Goal: Transaction & Acquisition: Purchase product/service

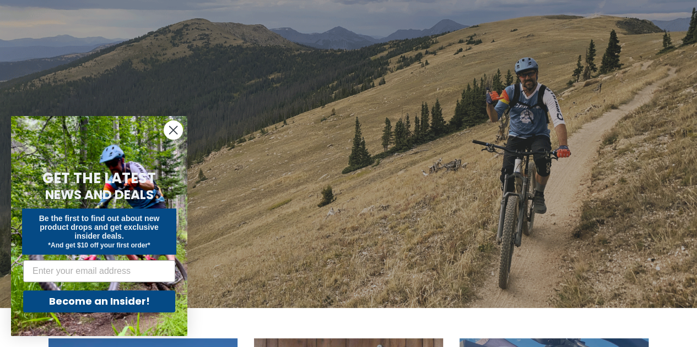
scroll to position [156, 0]
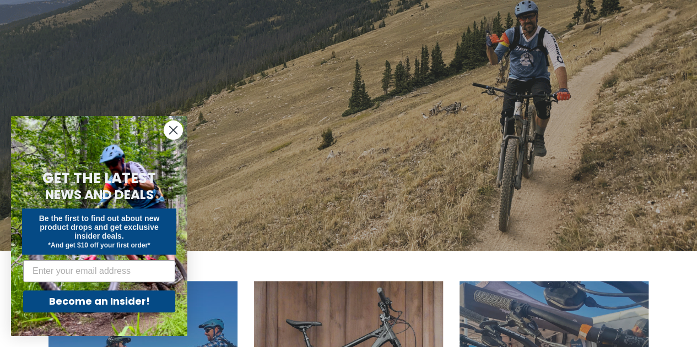
click at [169, 130] on circle "Close dialog" at bounding box center [173, 130] width 18 height 18
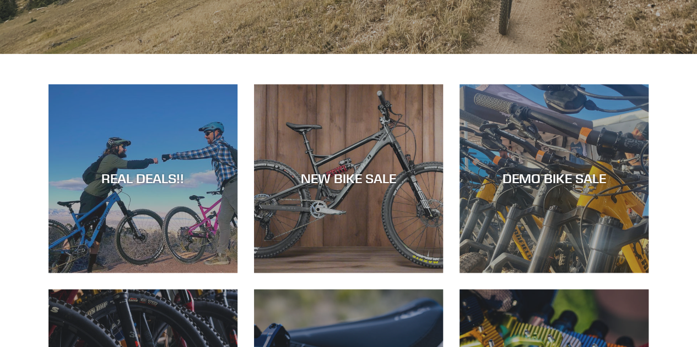
scroll to position [354, 0]
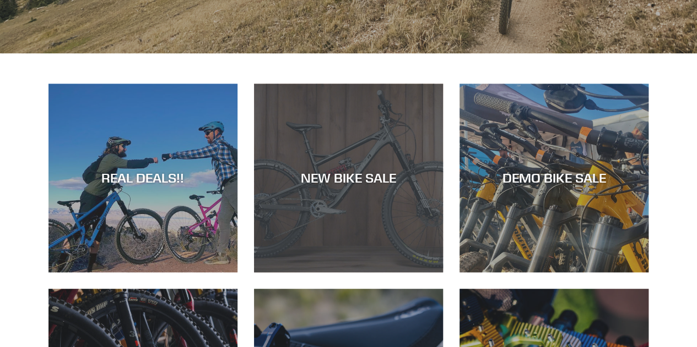
click at [293, 273] on div "NEW BIKE SALE" at bounding box center [348, 273] width 189 height 0
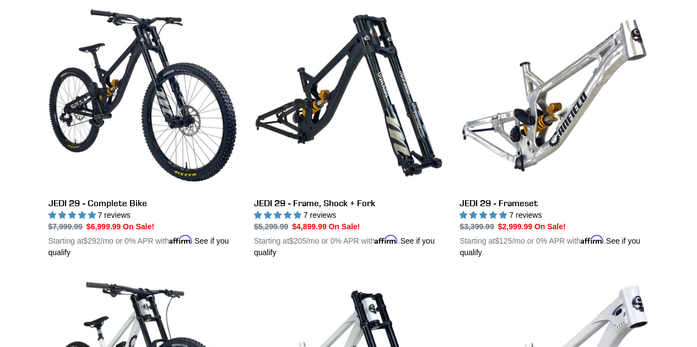
scroll to position [327, 0]
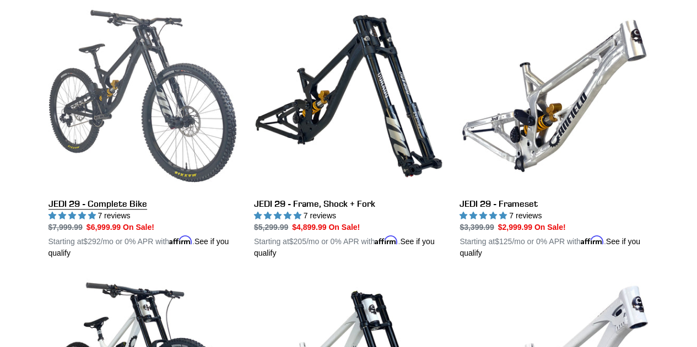
click at [185, 133] on link "JEDI 29 - Complete Bike" at bounding box center [142, 131] width 189 height 258
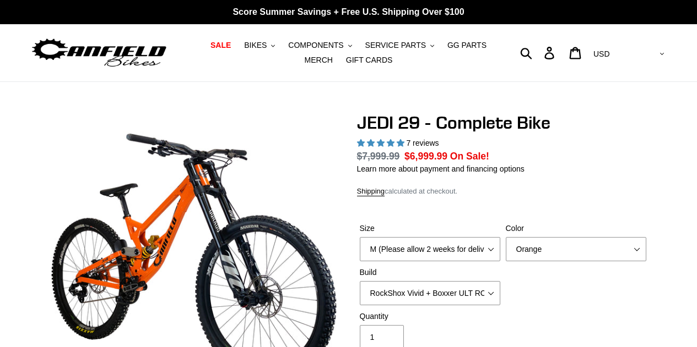
select select "highest-rating"
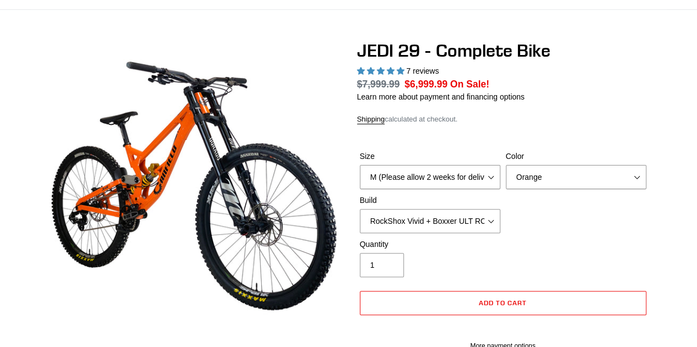
scroll to position [73, 0]
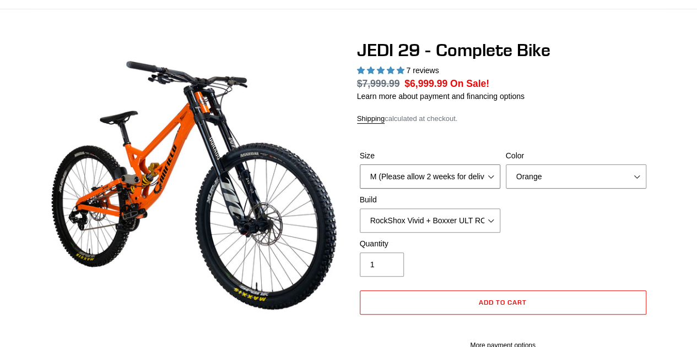
click at [440, 186] on select "M (Please allow 2 weeks for delivery) L (Please allow 2 weeks for delivery) XL …" at bounding box center [430, 177] width 140 height 24
select select "L (Please allow 2 weeks for delivery)"
click at [360, 165] on select "M (Please allow 2 weeks for delivery) L (Please allow 2 weeks for delivery) XL …" at bounding box center [430, 177] width 140 height 24
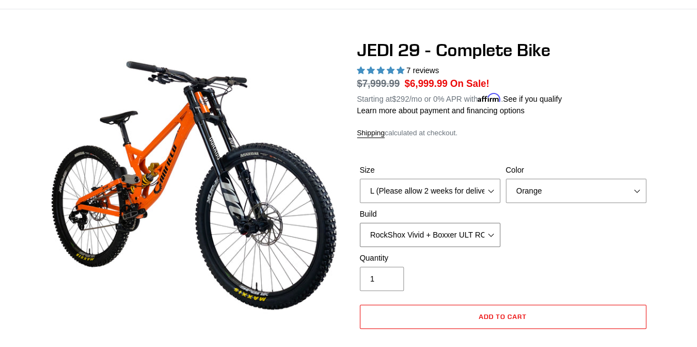
click at [453, 232] on select "RockShox Vivid + Boxxer ULT RC2 C3 200 + SRAM XO RockShox Vivid + Boxxer ULT RC…" at bounding box center [430, 235] width 140 height 24
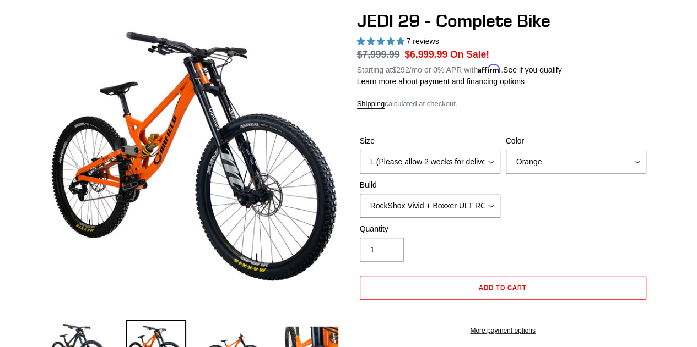
scroll to position [104, 0]
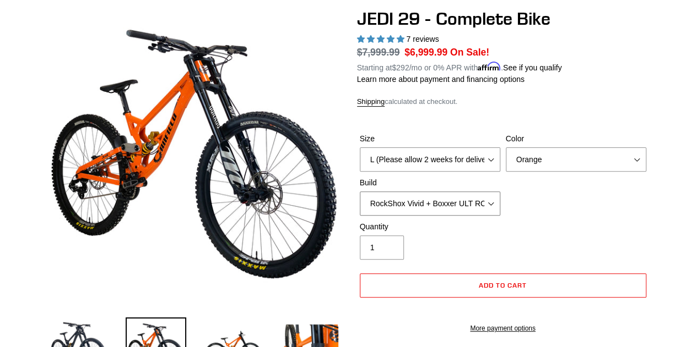
click at [467, 204] on select "RockShox Vivid + Boxxer ULT RC2 C3 200 + SRAM XO RockShox Vivid + Boxxer ULT RC…" at bounding box center [430, 204] width 140 height 24
select select "Fox DHX2 + Fox 40 Float Grip 2 203 + Shimano"
click at [360, 192] on select "RockShox Vivid + Boxxer ULT RC2 C3 200 + SRAM XO RockShox Vivid + Boxxer ULT RC…" at bounding box center [430, 204] width 140 height 24
click at [602, 160] on select "Orange Stealth Black Raw" at bounding box center [575, 160] width 140 height 24
click at [505, 148] on select "Orange Stealth Black Raw" at bounding box center [575, 160] width 140 height 24
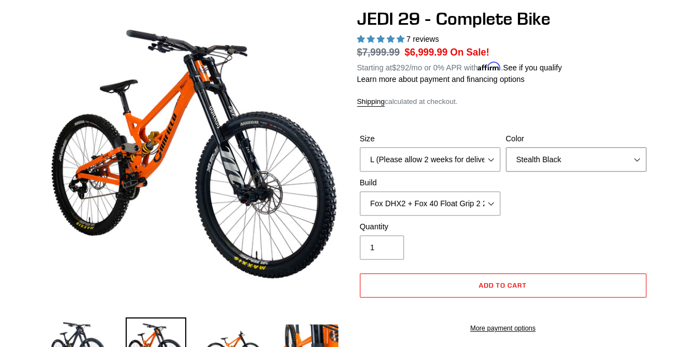
click at [589, 164] on select "Orange Stealth Black Raw" at bounding box center [575, 160] width 140 height 24
click at [505, 148] on select "Orange Stealth Black Raw" at bounding box center [575, 160] width 140 height 24
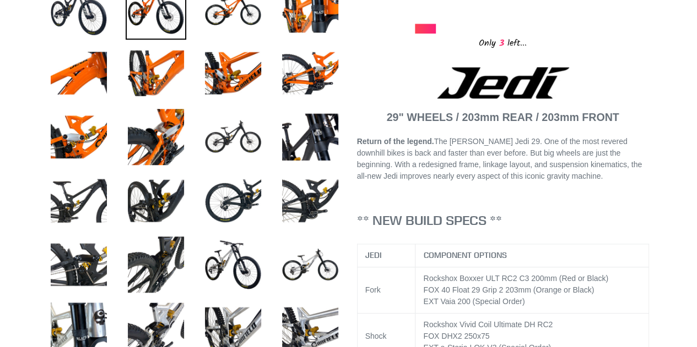
scroll to position [444, 0]
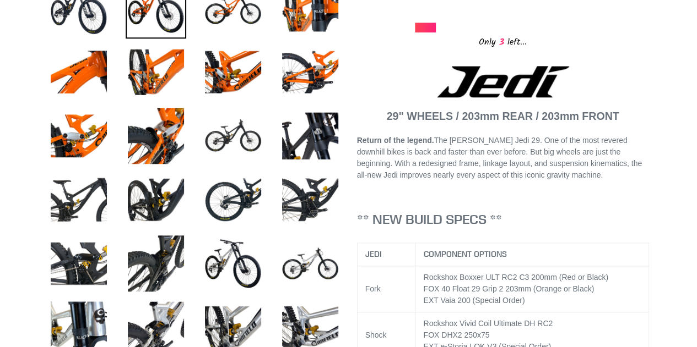
click at [238, 276] on img at bounding box center [233, 263] width 61 height 61
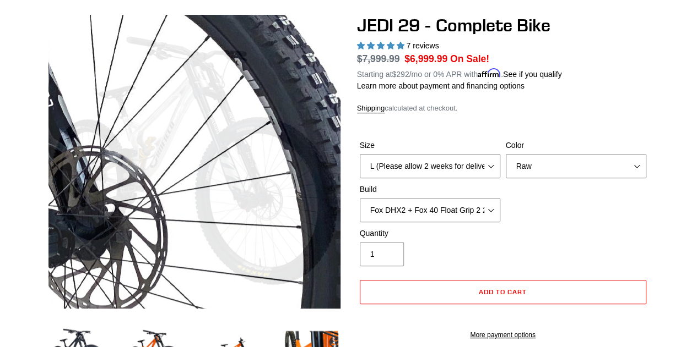
scroll to position [97, 0]
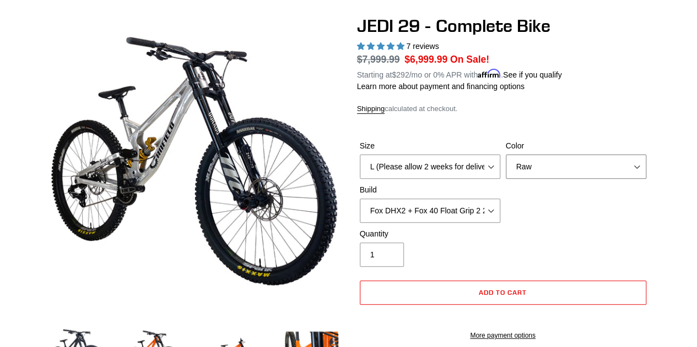
click at [610, 166] on select "Orange Stealth Black Raw" at bounding box center [575, 167] width 140 height 24
click at [505, 155] on select "Orange Stealth Black Raw" at bounding box center [575, 167] width 140 height 24
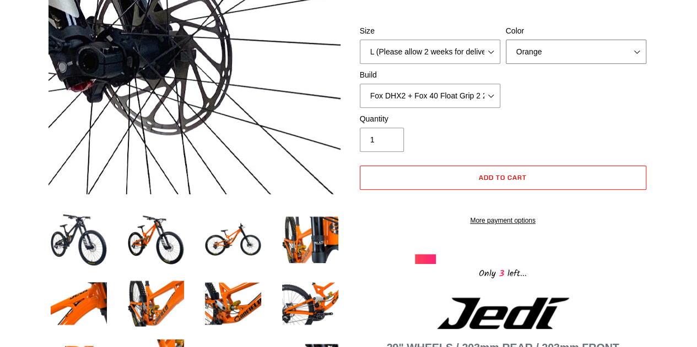
scroll to position [214, 0]
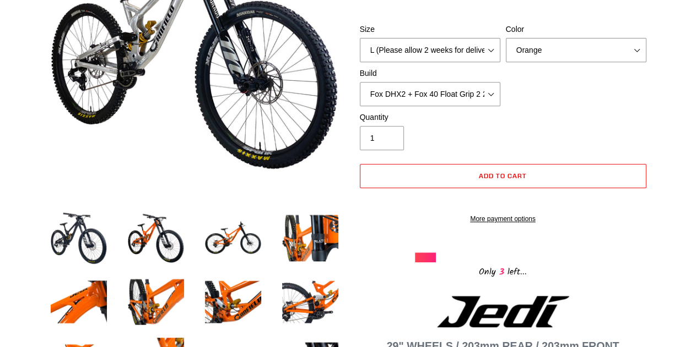
click at [168, 235] on img at bounding box center [156, 238] width 61 height 61
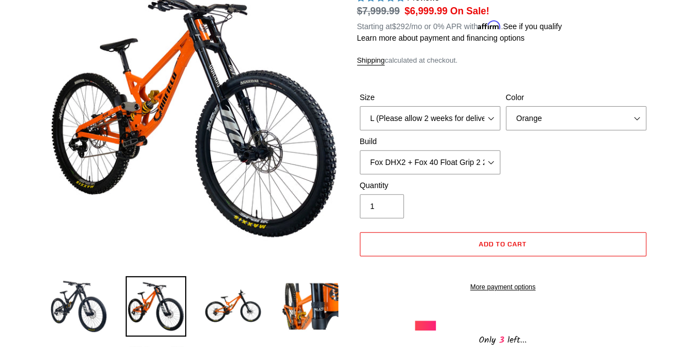
scroll to position [146, 0]
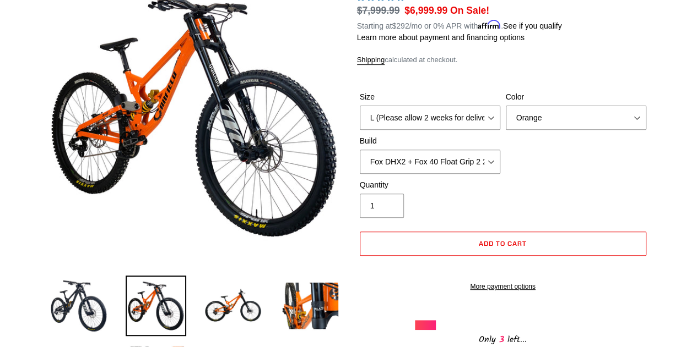
click at [67, 304] on img at bounding box center [78, 306] width 61 height 61
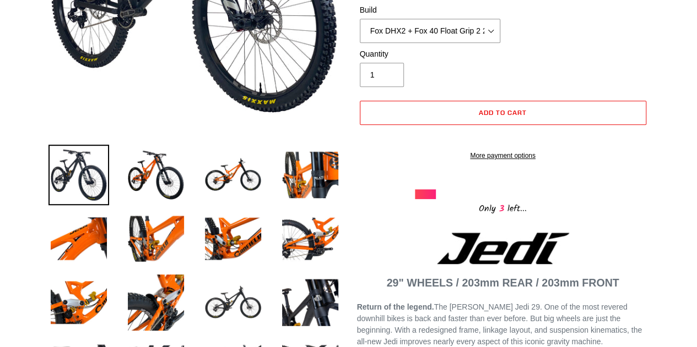
scroll to position [262, 0]
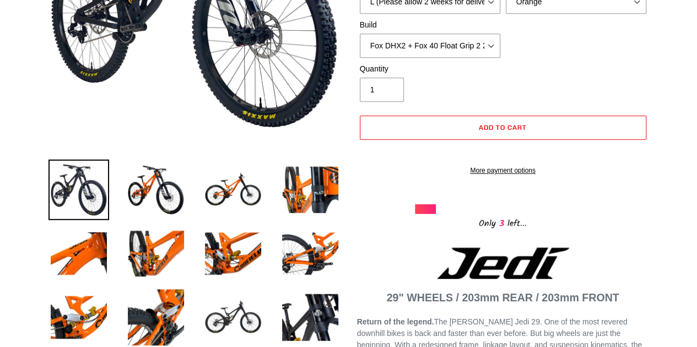
click at [170, 204] on img at bounding box center [156, 190] width 61 height 61
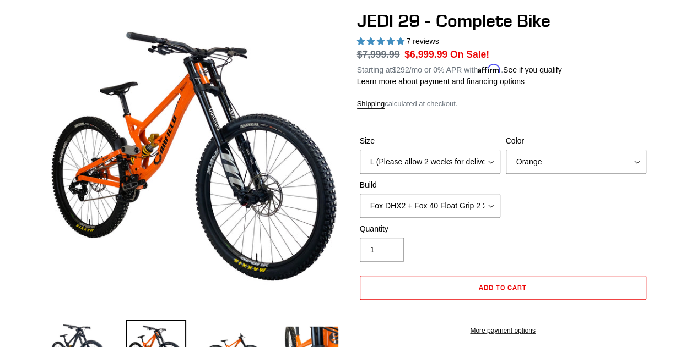
scroll to position [102, 0]
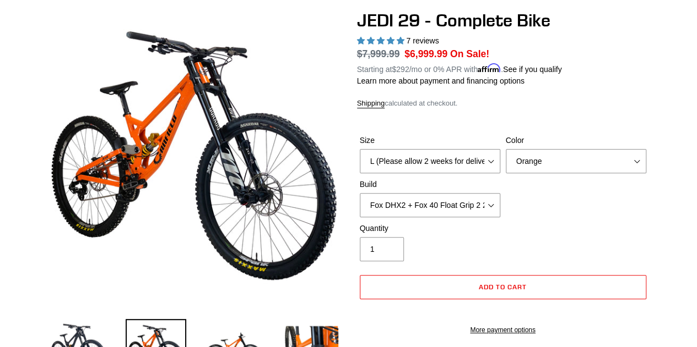
click at [559, 147] on div "Color Orange Stealth Black Raw" at bounding box center [576, 154] width 146 height 39
click at [555, 167] on select "Orange Stealth Black Raw" at bounding box center [575, 161] width 140 height 24
select select "Raw"
click at [505, 149] on select "Orange Stealth Black Raw" at bounding box center [575, 161] width 140 height 24
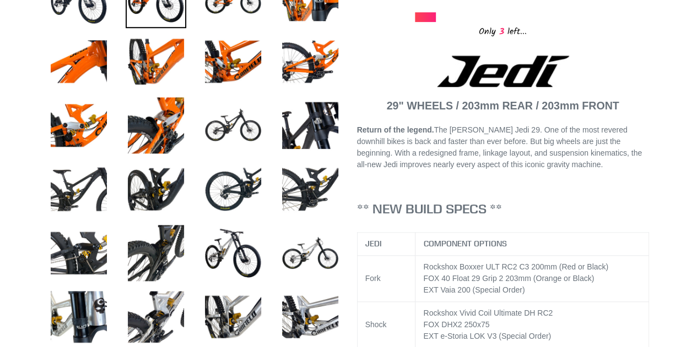
click at [278, 264] on li at bounding box center [301, 256] width 77 height 64
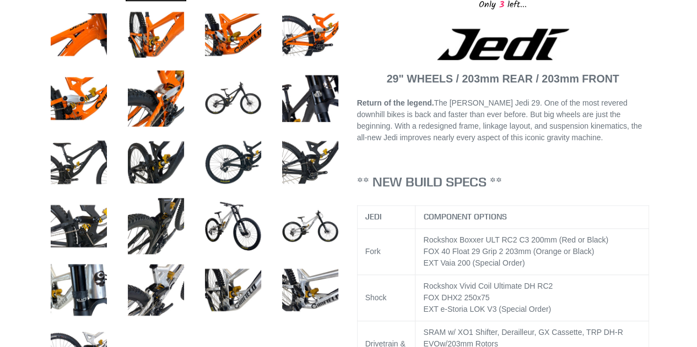
scroll to position [482, 0]
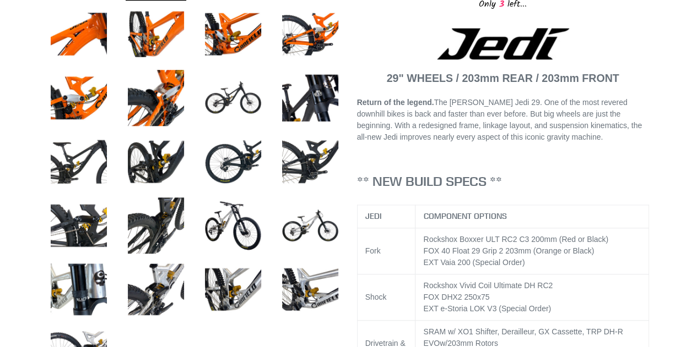
click at [238, 235] on img at bounding box center [233, 225] width 61 height 61
click at [152, 289] on img at bounding box center [156, 289] width 61 height 61
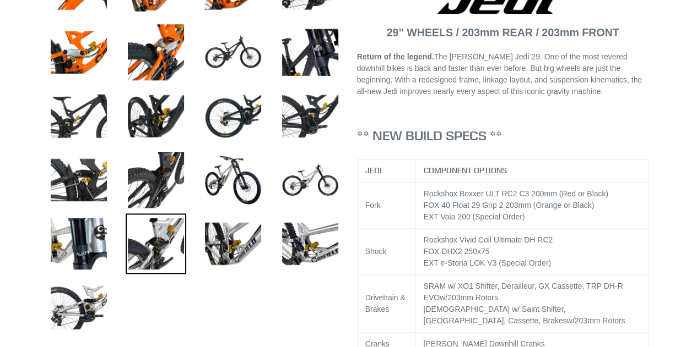
scroll to position [530, 0]
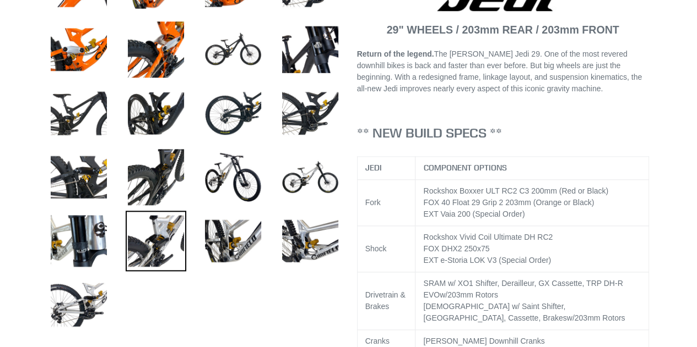
click at [318, 233] on img at bounding box center [310, 241] width 61 height 61
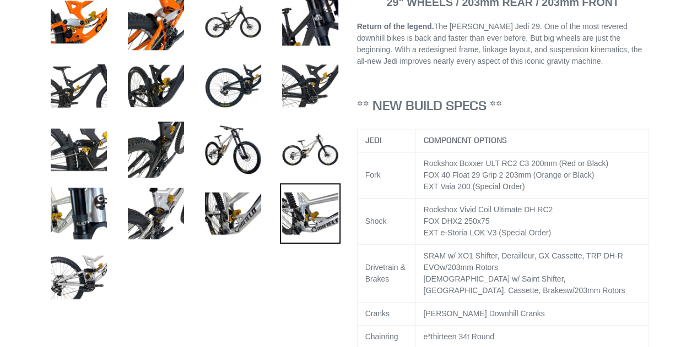
scroll to position [559, 0]
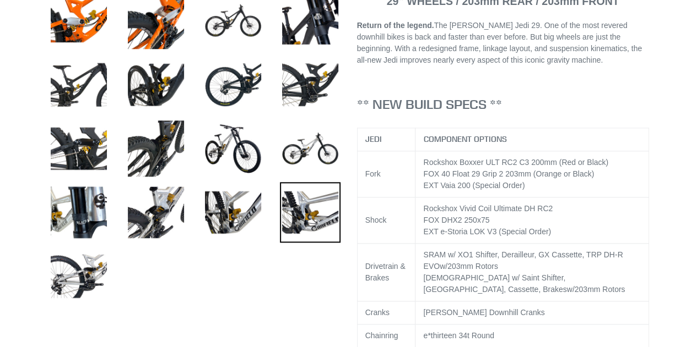
click at [54, 260] on img at bounding box center [78, 276] width 61 height 61
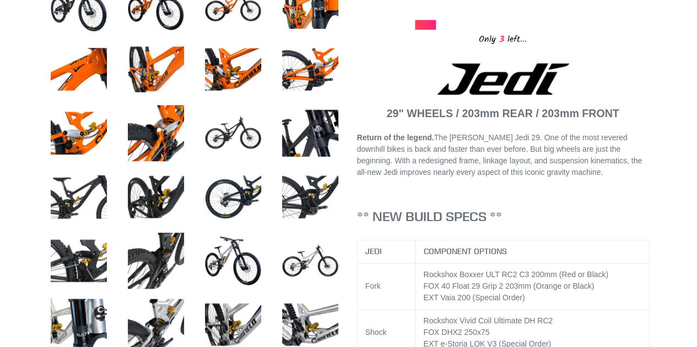
scroll to position [447, 0]
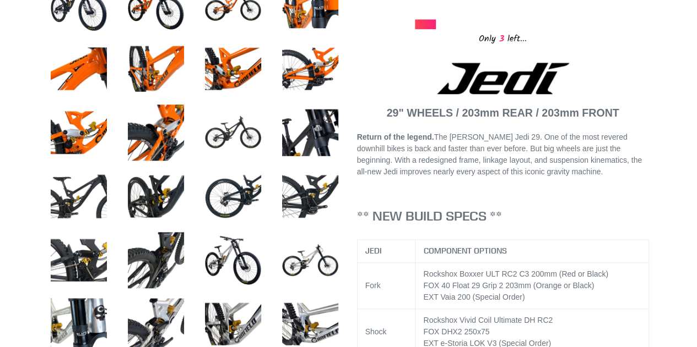
click at [231, 267] on img at bounding box center [233, 260] width 61 height 61
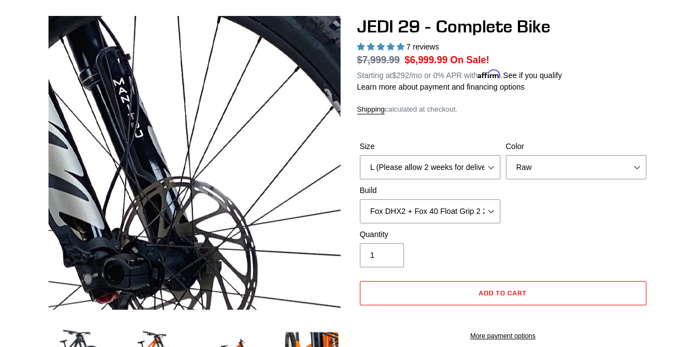
scroll to position [95, 0]
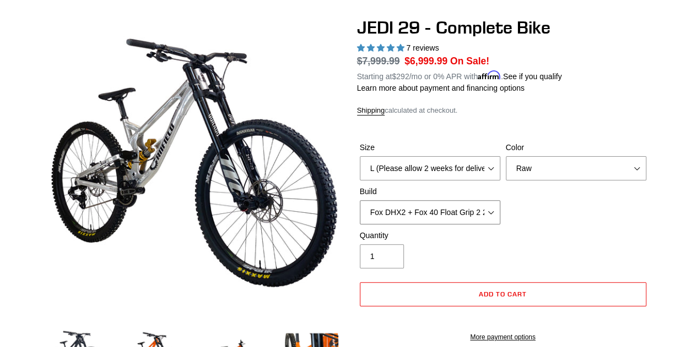
click at [477, 219] on select "RockShox Vivid + Boxxer ULT RC2 C3 200 + SRAM XO RockShox Vivid + Boxxer ULT RC…" at bounding box center [430, 212] width 140 height 24
click at [480, 202] on select "RockShox Vivid + Boxxer ULT RC2 C3 200 + SRAM XO RockShox Vivid + Boxxer ULT RC…" at bounding box center [430, 212] width 140 height 24
